Goal: Find specific page/section: Find specific page/section

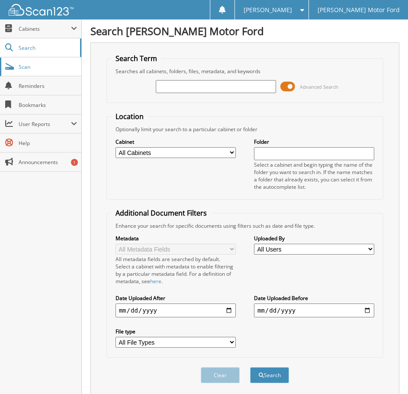
click at [25, 72] on link "Scan" at bounding box center [40, 67] width 81 height 19
type input "26063891"
click at [250, 367] on button "Search" at bounding box center [269, 375] width 39 height 16
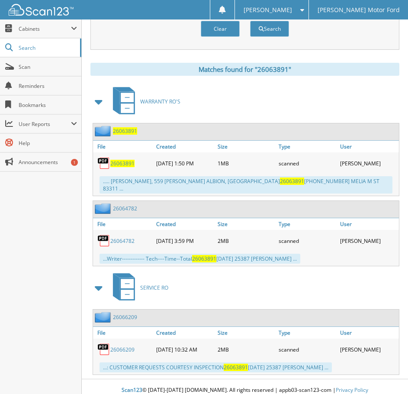
click at [126, 164] on span "26063891" at bounding box center [122, 163] width 24 height 7
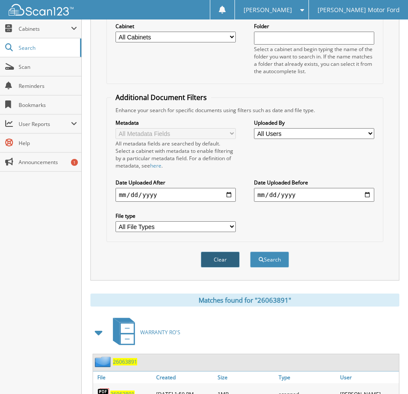
scroll to position [0, 0]
